Goal: Task Accomplishment & Management: Use online tool/utility

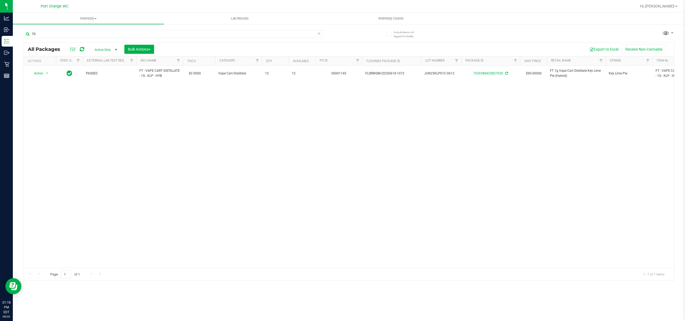
type input "7"
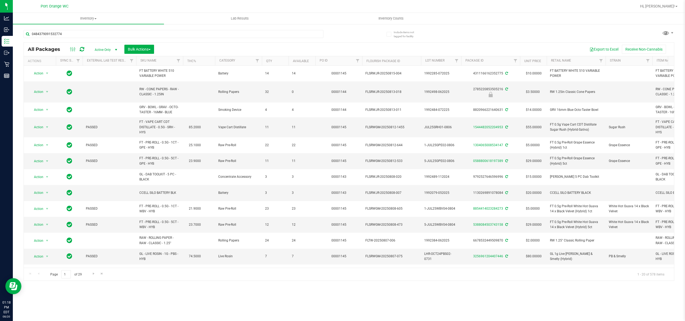
type input "0484379091532774"
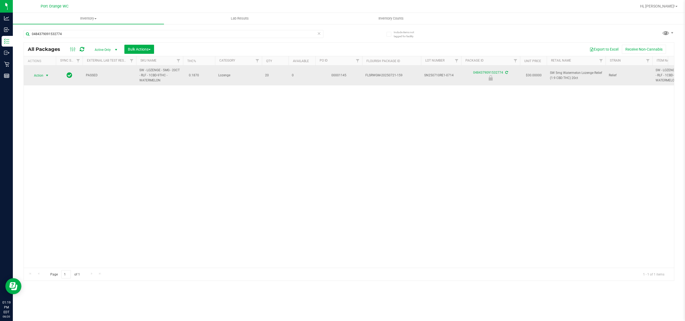
click at [48, 77] on span "select" at bounding box center [47, 75] width 4 height 4
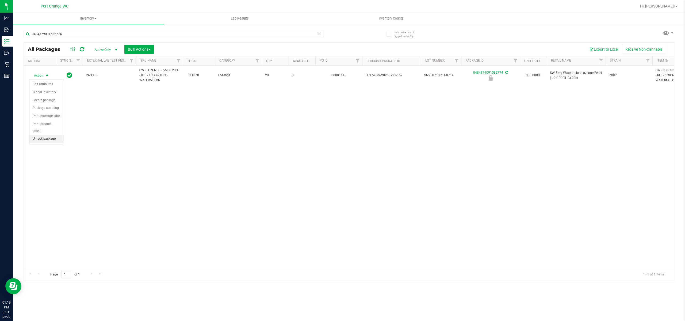
click at [52, 135] on li "Unlock package" at bounding box center [46, 139] width 34 height 8
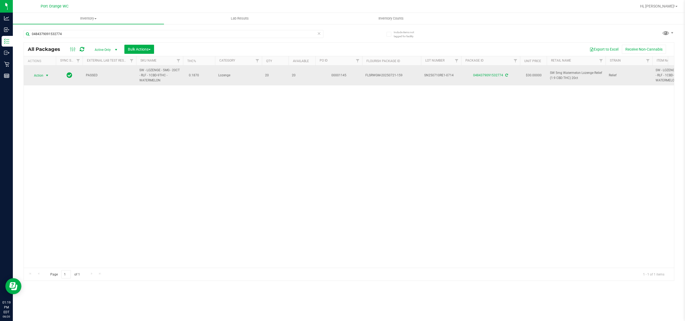
click at [47, 75] on span "select" at bounding box center [47, 75] width 4 height 4
